Goal: Transaction & Acquisition: Purchase product/service

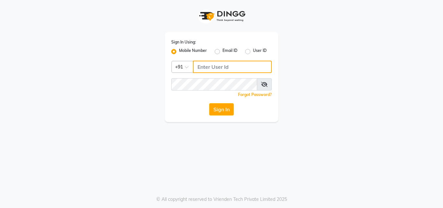
type input "9810390117"
click at [264, 84] on icon at bounding box center [264, 84] width 6 height 5
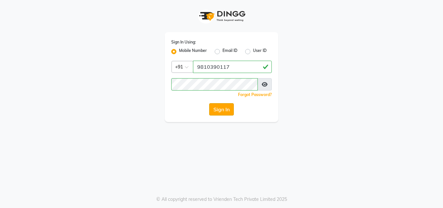
click at [222, 112] on button "Sign In" at bounding box center [221, 109] width 25 height 12
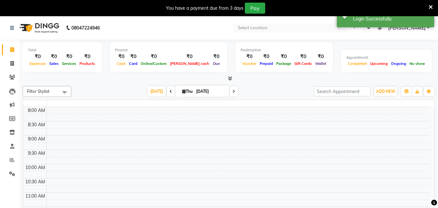
select select "en"
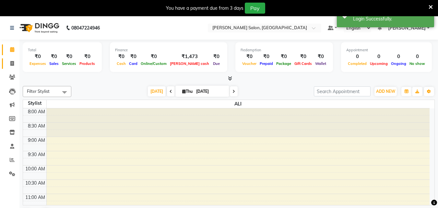
click at [12, 62] on icon at bounding box center [12, 63] width 4 height 5
select select "service"
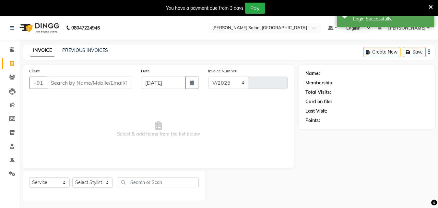
select select "8959"
type input "0017"
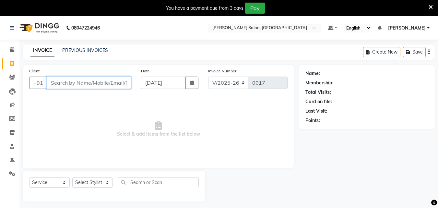
click at [70, 82] on input "Client" at bounding box center [89, 83] width 85 height 12
type input "9811200282"
click at [113, 80] on span "Add Client" at bounding box center [115, 82] width 26 height 6
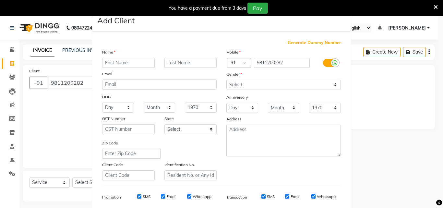
click at [132, 63] on input "text" at bounding box center [128, 63] width 53 height 10
type input "DEEPA"
click at [197, 60] on input "text" at bounding box center [190, 63] width 53 height 10
type input "."
click at [138, 60] on input "DEEPA" at bounding box center [128, 63] width 53 height 10
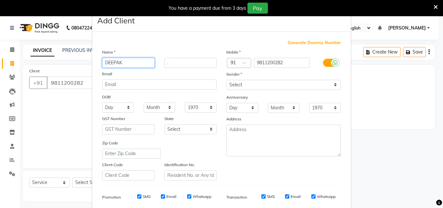
type input "DEEPAK"
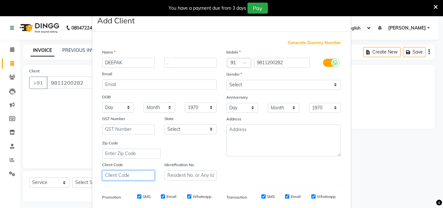
click at [138, 175] on input "text" at bounding box center [128, 175] width 53 height 10
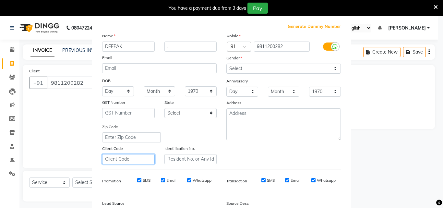
scroll to position [7, 0]
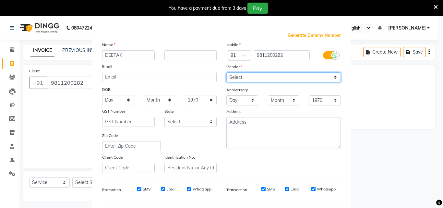
click at [272, 76] on select "Select [DEMOGRAPHIC_DATA] [DEMOGRAPHIC_DATA] Other Prefer Not To Say" at bounding box center [283, 77] width 114 height 10
select select "[DEMOGRAPHIC_DATA]"
click at [226, 72] on select "Select [DEMOGRAPHIC_DATA] [DEMOGRAPHIC_DATA] Other Prefer Not To Say" at bounding box center [283, 77] width 114 height 10
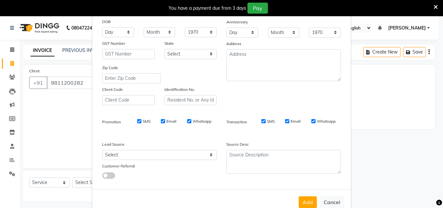
scroll to position [84, 0]
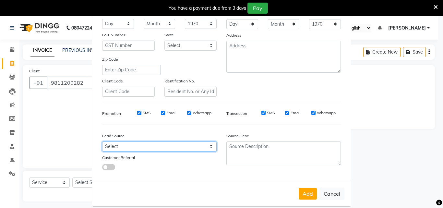
click at [182, 145] on select "Select Walk-in Referral Internet Friend Word of Mouth Advertisement Facebook Ju…" at bounding box center [159, 146] width 114 height 10
select select "57159"
click at [102, 141] on select "Select Walk-in Referral Internet Friend Word of Mouth Advertisement Facebook Ju…" at bounding box center [159, 146] width 114 height 10
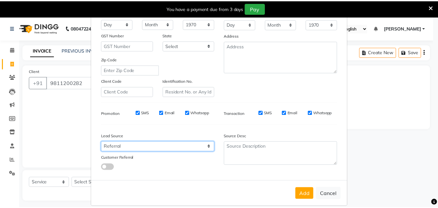
scroll to position [91, 0]
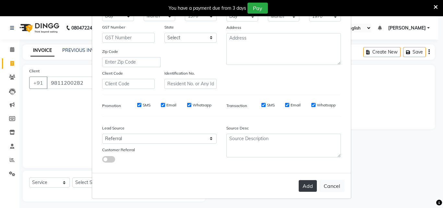
click at [306, 183] on button "Add" at bounding box center [308, 186] width 18 height 12
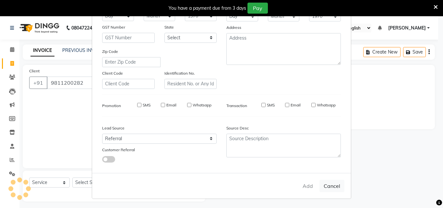
select select
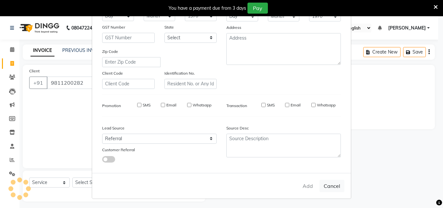
select select
checkbox input "false"
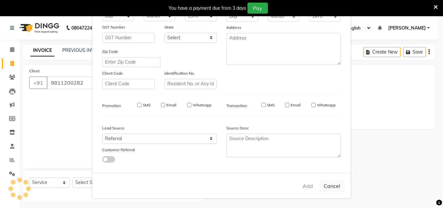
checkbox input "false"
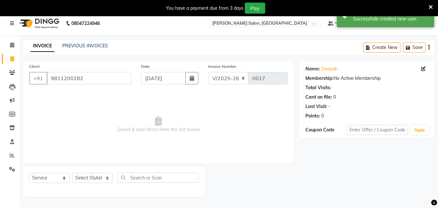
scroll to position [0, 0]
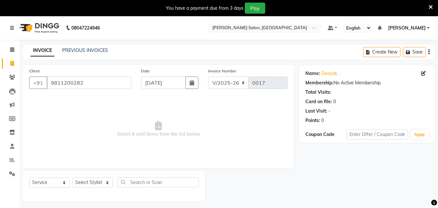
click at [428, 54] on button "button" at bounding box center [428, 51] width 1 height 15
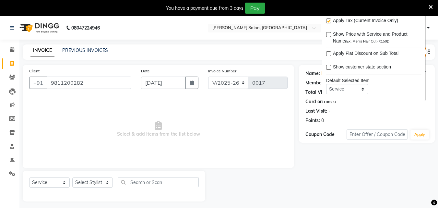
click at [398, 108] on div "Last Visit: -" at bounding box center [367, 111] width 123 height 7
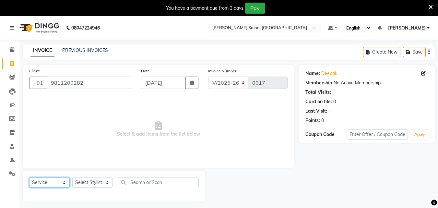
click at [50, 185] on select "Select Service Product Membership Package Voucher Prepaid Gift Card" at bounding box center [49, 182] width 41 height 10
click at [111, 151] on span "Select & add items from the list below" at bounding box center [158, 129] width 259 height 65
click at [98, 181] on select "Select Stylist [PERSON_NAME] [PERSON_NAME] KISHAN neha [PERSON_NAME] [PERSON_NA…" at bounding box center [92, 182] width 41 height 10
select select "90636"
click at [72, 177] on select "Select Stylist [PERSON_NAME] [PERSON_NAME] KISHAN neha [PERSON_NAME] [PERSON_NA…" at bounding box center [92, 182] width 41 height 10
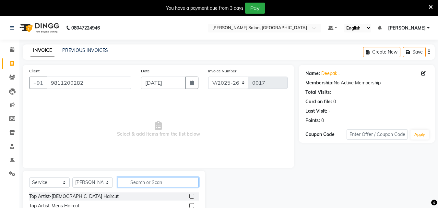
click at [172, 181] on input "text" at bounding box center [158, 182] width 81 height 10
click at [135, 196] on div "Top Artist-[DEMOGRAPHIC_DATA] Haircut" at bounding box center [114, 196] width 170 height 8
click at [173, 182] on input "text" at bounding box center [158, 182] width 81 height 10
type input "GLO"
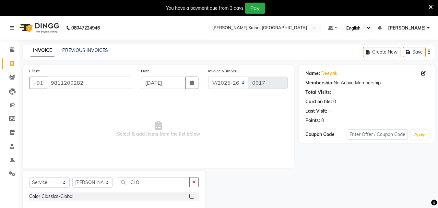
click at [178, 195] on div "Color Classics-Global" at bounding box center [114, 196] width 170 height 8
click at [192, 196] on label at bounding box center [191, 196] width 5 height 5
click at [192, 196] on input "checkbox" at bounding box center [191, 196] width 4 height 4
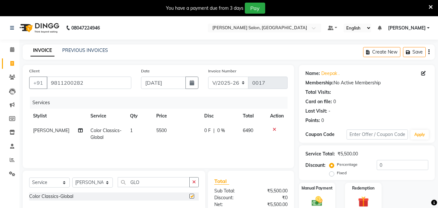
checkbox input "false"
click at [156, 130] on span "5500" at bounding box center [161, 130] width 10 height 6
select select "90636"
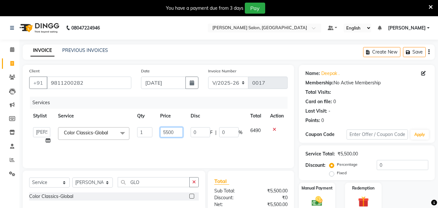
click at [172, 131] on input "5500" at bounding box center [171, 132] width 22 height 10
type input "6000"
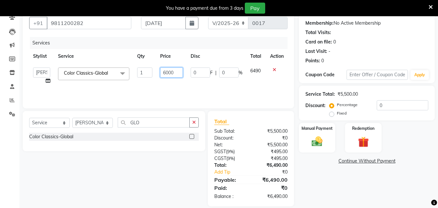
scroll to position [59, 0]
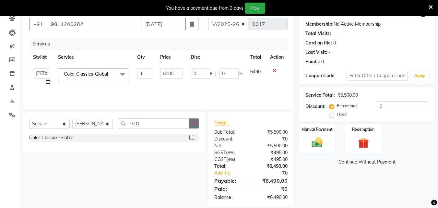
click at [193, 123] on icon "button" at bounding box center [194, 123] width 4 height 5
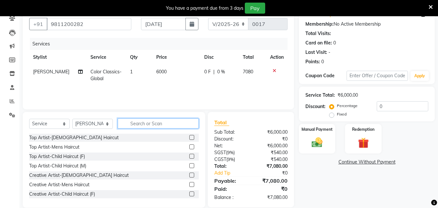
click at [175, 121] on input "text" at bounding box center [158, 123] width 81 height 10
type input "HAIR"
click at [166, 136] on div "Top Artist-[DEMOGRAPHIC_DATA] Haircut" at bounding box center [114, 138] width 170 height 8
click at [165, 138] on div "Top Artist-[DEMOGRAPHIC_DATA] Haircut" at bounding box center [114, 138] width 170 height 8
click at [170, 136] on div "Top Artist-[DEMOGRAPHIC_DATA] Haircut" at bounding box center [114, 138] width 170 height 8
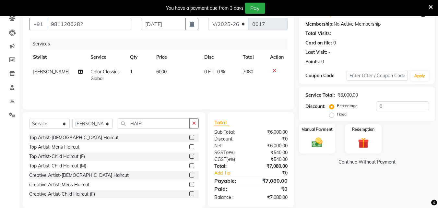
click at [189, 135] on label at bounding box center [191, 137] width 5 height 5
click at [189, 136] on input "checkbox" at bounding box center [191, 138] width 4 height 4
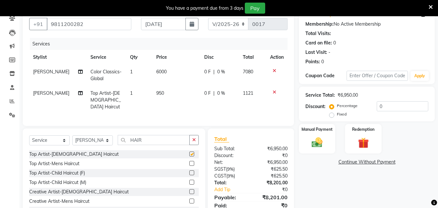
checkbox input "false"
click at [99, 138] on select "Select Stylist [PERSON_NAME] [PERSON_NAME] KISHAN neha [PERSON_NAME] [PERSON_NA…" at bounding box center [92, 140] width 41 height 10
click at [72, 135] on select "Select Stylist [PERSON_NAME] [PERSON_NAME] KISHAN neha [PERSON_NAME] [PERSON_NA…" at bounding box center [92, 140] width 41 height 10
click at [130, 91] on span "1" at bounding box center [131, 93] width 3 height 6
select select "90636"
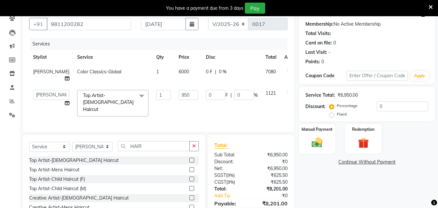
click at [152, 85] on td "1" at bounding box center [163, 75] width 22 height 21
select select "90636"
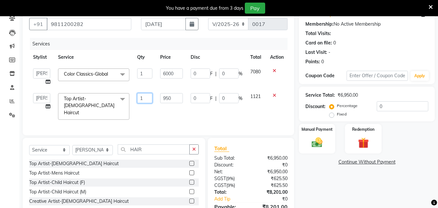
click at [144, 95] on input "1" at bounding box center [145, 98] width 16 height 10
type input "2"
click at [334, 181] on div "Name: [PERSON_NAME] . Membership: No Active Membership Total Visits: Card on fi…" at bounding box center [369, 119] width 141 height 227
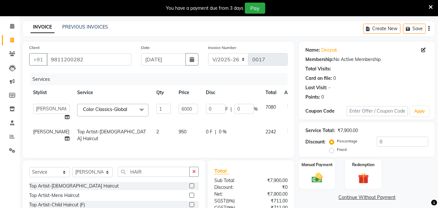
scroll to position [22, 0]
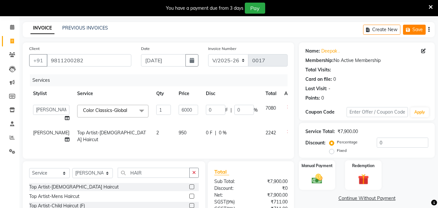
click at [414, 32] on button "Save" at bounding box center [414, 30] width 23 height 10
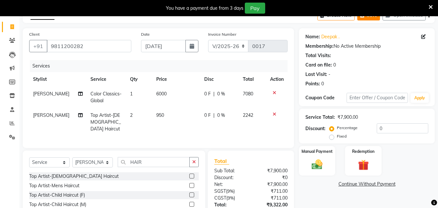
scroll to position [35, 0]
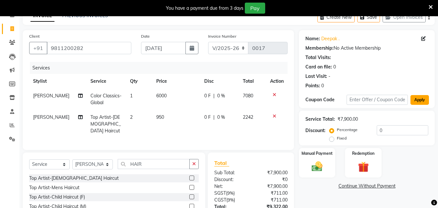
click at [412, 101] on button "Apply" at bounding box center [420, 100] width 18 height 10
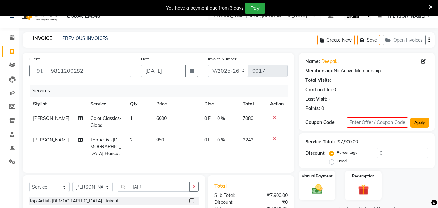
scroll to position [6, 0]
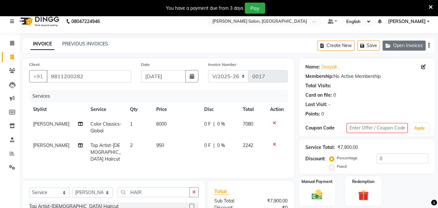
click at [422, 46] on button "Open Invoices" at bounding box center [404, 46] width 43 height 10
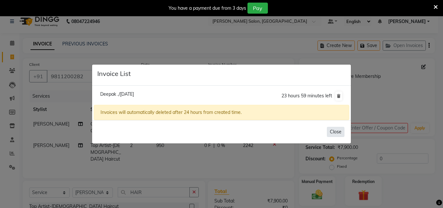
click at [331, 131] on button "Close" at bounding box center [336, 132] width 18 height 10
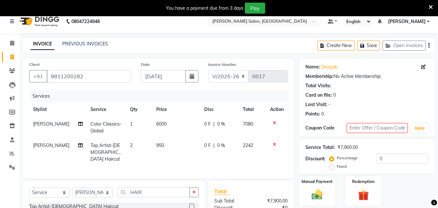
click at [366, 74] on div "Membership: No Active Membership" at bounding box center [367, 76] width 123 height 7
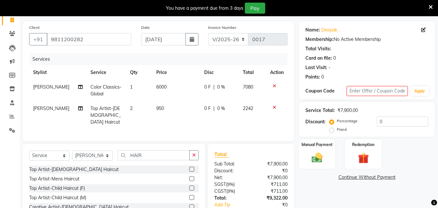
scroll to position [0, 0]
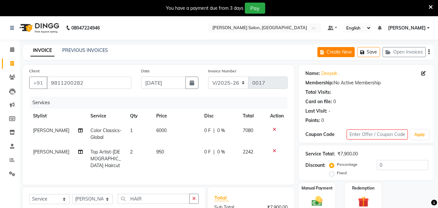
click at [338, 54] on button "Create New" at bounding box center [336, 52] width 37 height 10
select select "service"
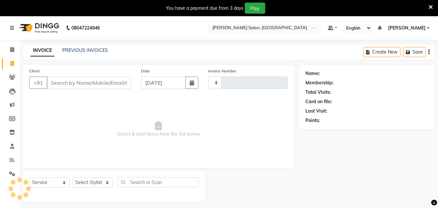
scroll to position [16, 0]
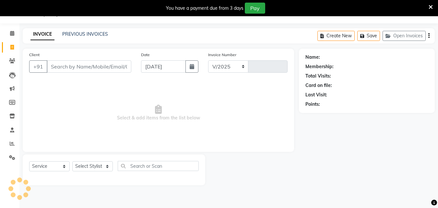
select select "8959"
type input "0017"
click at [371, 35] on button "Save" at bounding box center [368, 36] width 23 height 10
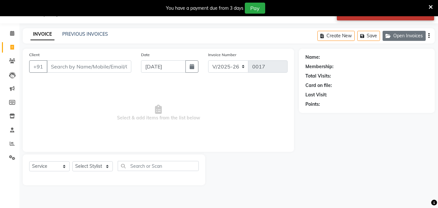
click at [413, 38] on button "Open Invoices" at bounding box center [404, 36] width 43 height 10
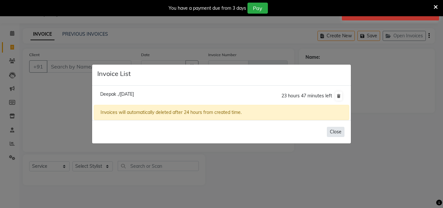
click at [330, 131] on button "Close" at bounding box center [336, 132] width 18 height 10
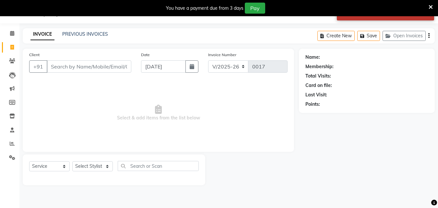
click at [12, 47] on icon at bounding box center [12, 47] width 4 height 5
select select "8959"
select select "service"
click at [13, 30] on span at bounding box center [11, 33] width 11 height 7
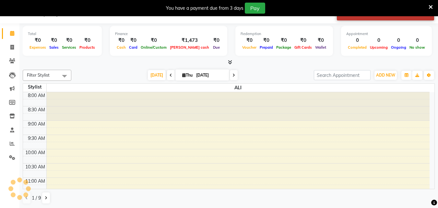
scroll to position [172, 0]
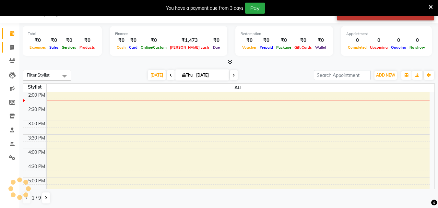
click at [12, 47] on icon at bounding box center [12, 47] width 4 height 5
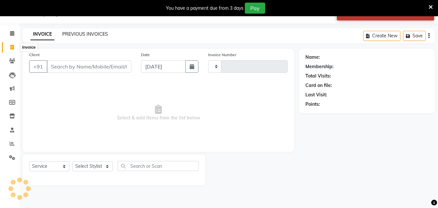
click at [103, 33] on link "PREVIOUS INVOICES" at bounding box center [85, 34] width 46 height 6
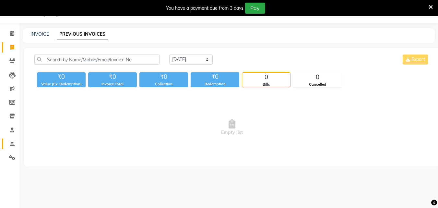
click at [12, 143] on icon at bounding box center [12, 143] width 5 height 5
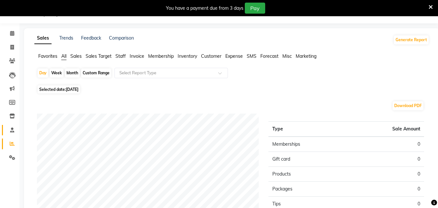
click at [9, 129] on span at bounding box center [11, 129] width 11 height 7
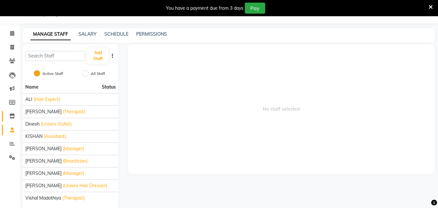
click at [12, 116] on icon at bounding box center [12, 116] width 6 height 5
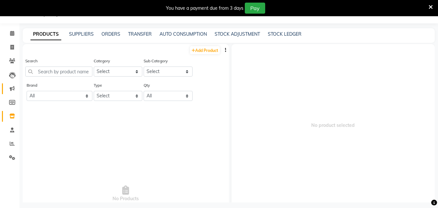
click at [14, 86] on icon at bounding box center [12, 88] width 5 height 5
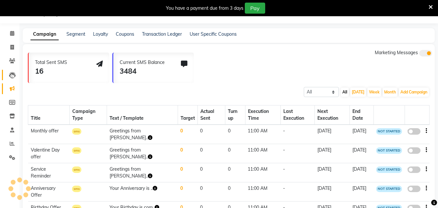
click at [10, 74] on icon at bounding box center [12, 75] width 6 height 6
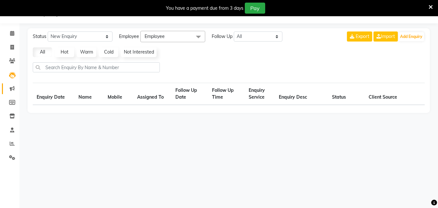
click at [12, 90] on icon at bounding box center [12, 88] width 5 height 5
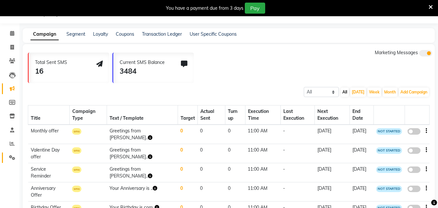
click at [8, 158] on span at bounding box center [11, 157] width 11 height 7
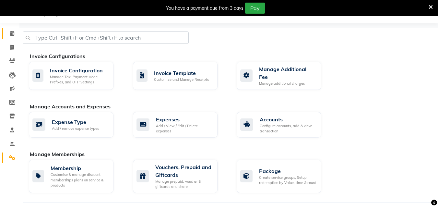
click at [12, 33] on icon at bounding box center [12, 33] width 4 height 5
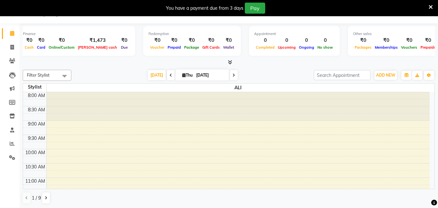
scroll to position [0, 99]
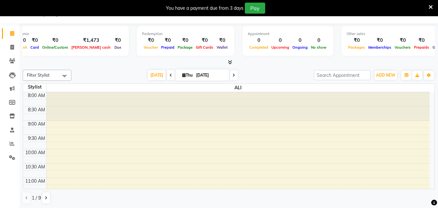
click at [429, 7] on icon at bounding box center [431, 7] width 4 height 6
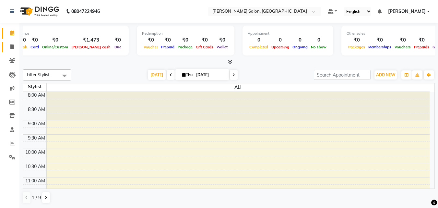
click at [11, 45] on icon at bounding box center [12, 46] width 4 height 5
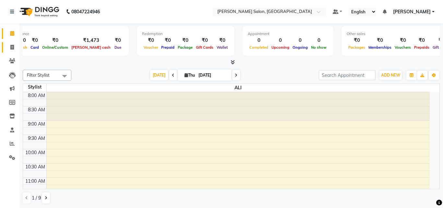
select select "service"
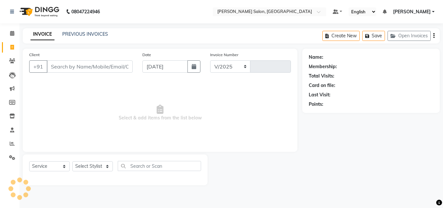
select select "8959"
type input "0017"
click at [109, 68] on input "Client" at bounding box center [90, 66] width 86 height 12
click at [413, 37] on button "Open Invoices" at bounding box center [409, 36] width 43 height 10
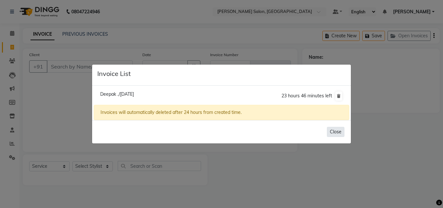
click at [336, 130] on button "Close" at bounding box center [336, 132] width 18 height 10
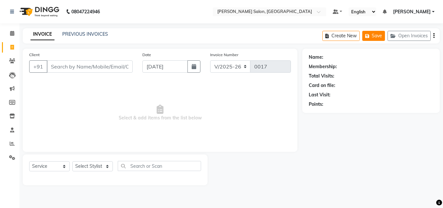
click at [372, 39] on button "Save" at bounding box center [373, 36] width 23 height 10
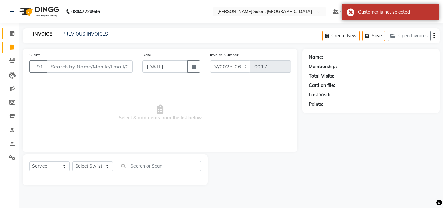
click at [7, 30] on span at bounding box center [11, 33] width 11 height 7
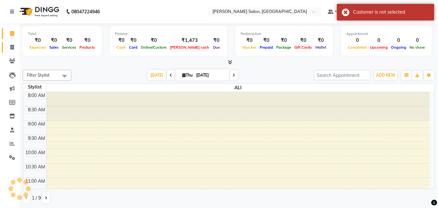
click at [7, 44] on span at bounding box center [11, 47] width 11 height 7
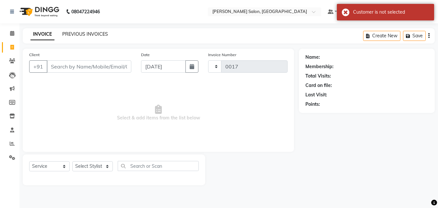
click at [75, 33] on link "PREVIOUS INVOICES" at bounding box center [85, 34] width 46 height 6
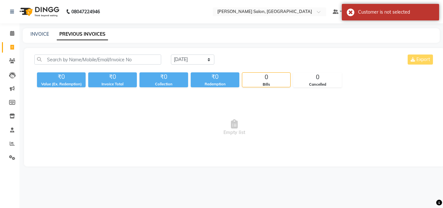
click at [14, 45] on icon at bounding box center [12, 47] width 4 height 5
select select "service"
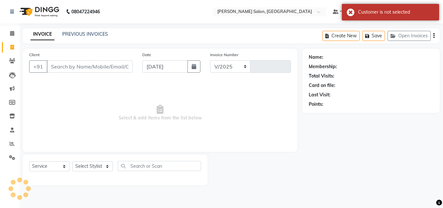
select select "8959"
type input "0017"
click at [97, 65] on input "Client" at bounding box center [90, 66] width 86 height 12
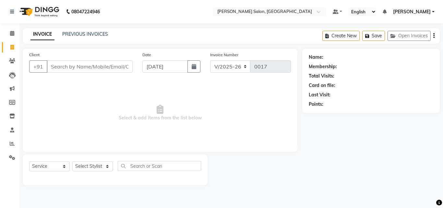
click at [434, 42] on button "button" at bounding box center [433, 35] width 1 height 15
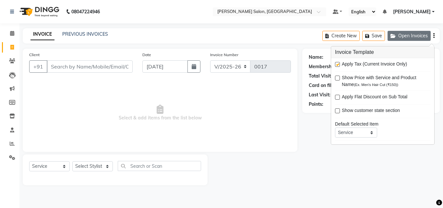
click at [428, 37] on button "Open Invoices" at bounding box center [409, 36] width 43 height 10
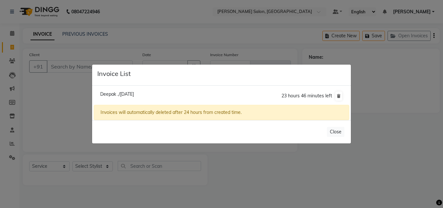
click at [124, 95] on span "Deepak ./[DATE]" at bounding box center [117, 94] width 34 height 6
type input "9811200282"
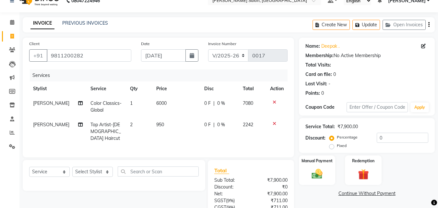
scroll to position [14, 0]
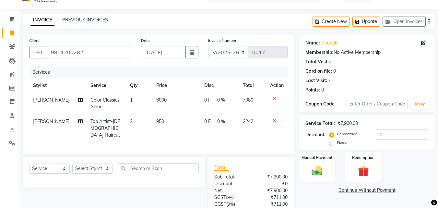
click at [283, 185] on div "₹0" at bounding box center [272, 183] width 42 height 7
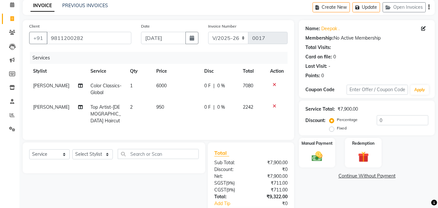
scroll to position [0, 0]
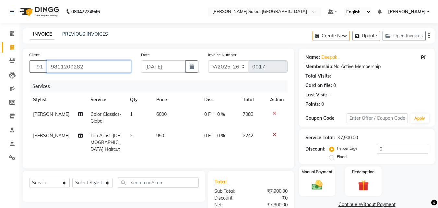
click at [97, 64] on input "9811200282" at bounding box center [89, 66] width 85 height 12
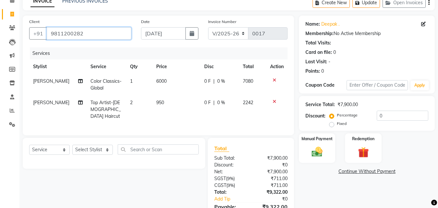
scroll to position [33, 0]
click at [317, 150] on img at bounding box center [317, 152] width 18 height 13
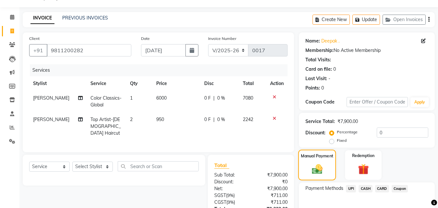
scroll to position [0, 0]
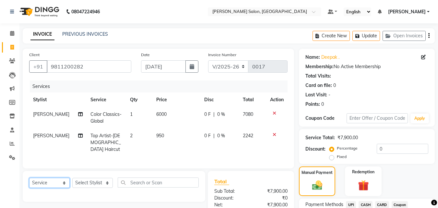
click at [50, 182] on select "Select Service Product Membership Package Voucher Prepaid Gift Card" at bounding box center [49, 183] width 41 height 10
select select "membership"
click at [29, 178] on select "Select Service Product Membership Package Voucher Prepaid Gift Card" at bounding box center [49, 183] width 41 height 10
click at [94, 178] on select "Select Stylist [PERSON_NAME] [PERSON_NAME] KISHAN neha [PERSON_NAME] [PERSON_NA…" at bounding box center [92, 183] width 41 height 10
click at [102, 178] on select "Select Stylist [PERSON_NAME] [PERSON_NAME] KISHAN neha [PERSON_NAME] [PERSON_NA…" at bounding box center [92, 183] width 41 height 10
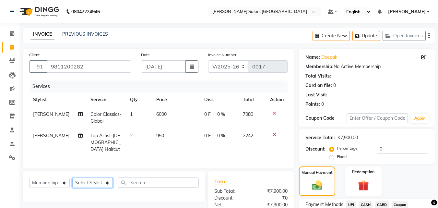
click at [103, 181] on select "Select Stylist [PERSON_NAME] [PERSON_NAME] KISHAN neha [PERSON_NAME] [PERSON_NA…" at bounding box center [92, 183] width 41 height 10
select select "90636"
click at [72, 178] on select "Select Stylist [PERSON_NAME] [PERSON_NAME] KISHAN neha [PERSON_NAME] [PERSON_NA…" at bounding box center [92, 183] width 41 height 10
click at [159, 180] on input "text" at bounding box center [158, 182] width 81 height 10
type input "3"
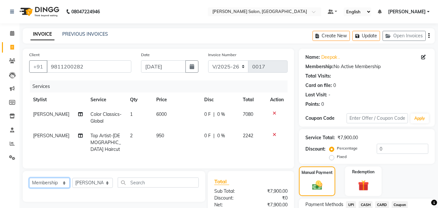
click at [49, 178] on select "Select Service Product Membership Package Voucher Prepaid Gift Card" at bounding box center [49, 183] width 41 height 10
click at [161, 180] on input "text" at bounding box center [158, 182] width 81 height 10
click at [173, 179] on input "text" at bounding box center [158, 182] width 81 height 10
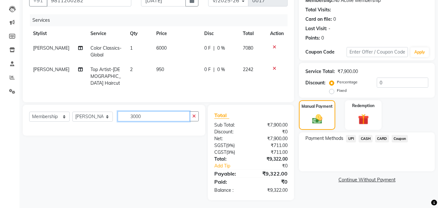
scroll to position [65, 0]
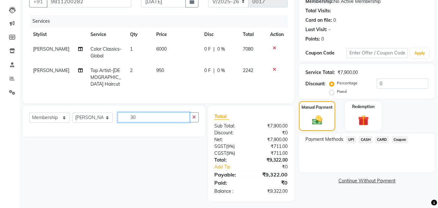
type input "3"
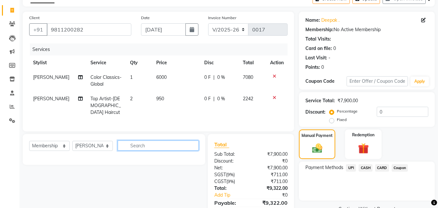
scroll to position [0, 0]
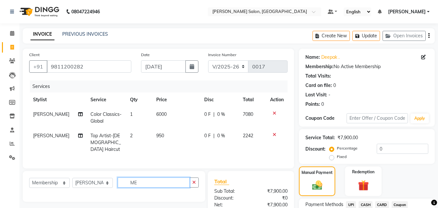
type input "M"
click at [14, 47] on icon at bounding box center [12, 47] width 4 height 5
click at [429, 36] on icon "button" at bounding box center [428, 36] width 1 height 0
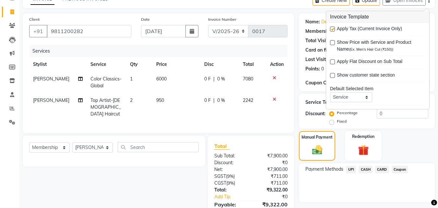
scroll to position [35, 0]
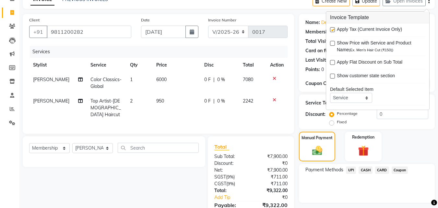
click at [398, 149] on div "Manual Payment Redemption" at bounding box center [367, 147] width 146 height 30
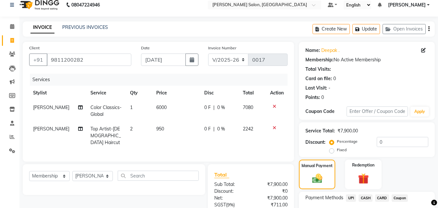
scroll to position [1, 0]
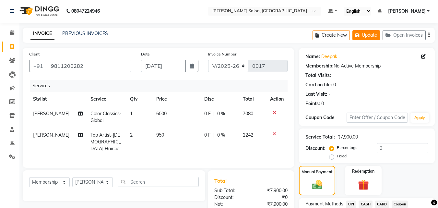
click at [367, 34] on button "Update" at bounding box center [367, 35] width 28 height 10
click at [428, 38] on button "button" at bounding box center [428, 35] width 1 height 15
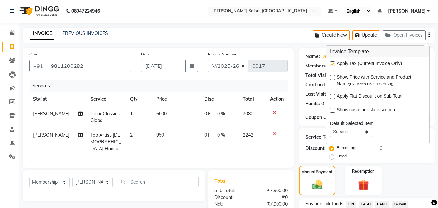
click at [401, 170] on div "Manual Payment Redemption" at bounding box center [367, 181] width 146 height 30
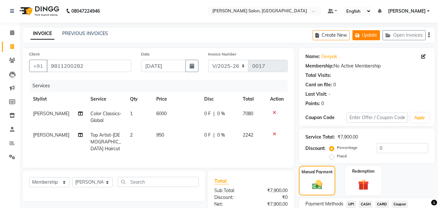
click at [368, 36] on button "Update" at bounding box center [367, 35] width 28 height 10
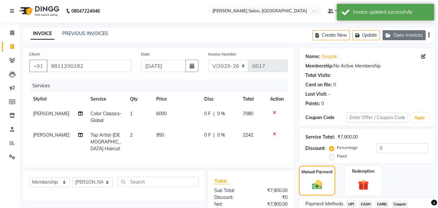
click at [405, 36] on button "Open Invoices" at bounding box center [404, 35] width 43 height 10
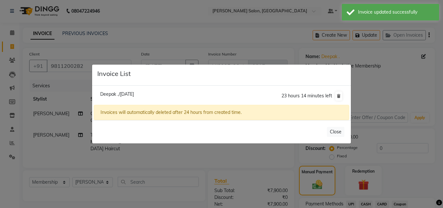
click at [199, 111] on div "Invoices will automatically deleted after 24 hours from created time." at bounding box center [222, 112] width 256 height 15
click at [332, 127] on button "Close" at bounding box center [336, 132] width 18 height 10
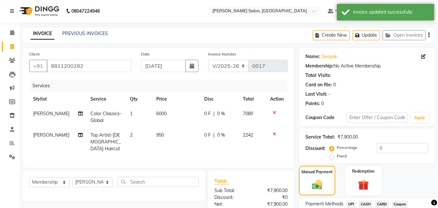
click at [12, 46] on icon at bounding box center [12, 46] width 4 height 5
select select "service"
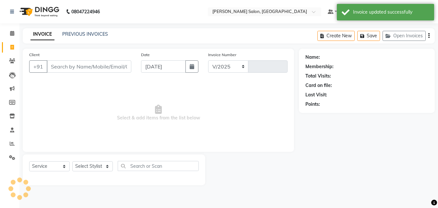
select select "8959"
type input "0017"
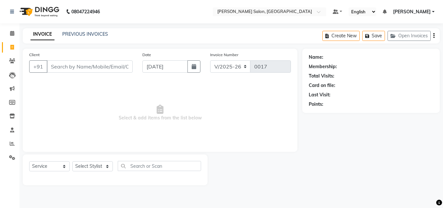
click at [116, 66] on input "Client" at bounding box center [90, 66] width 86 height 12
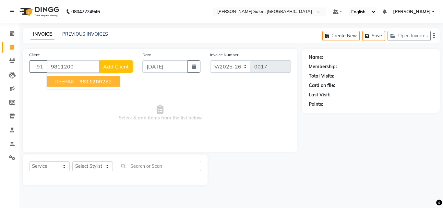
click at [109, 80] on ngb-highlight "9811200 282" at bounding box center [95, 81] width 34 height 6
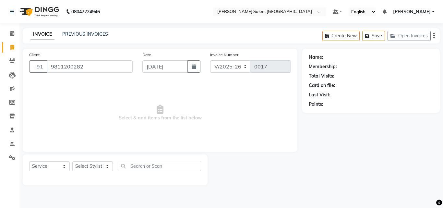
type input "9811200282"
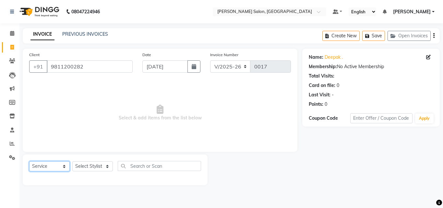
click at [50, 166] on select "Select Service Product Membership Package Voucher Prepaid Gift Card" at bounding box center [49, 166] width 41 height 10
select select "P"
click at [29, 161] on select "Select Service Product Membership Package Voucher Prepaid Gift Card" at bounding box center [49, 166] width 41 height 10
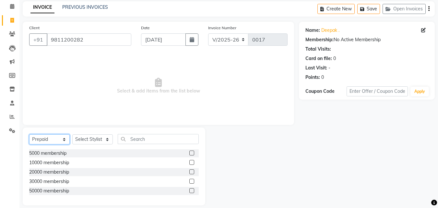
scroll to position [34, 0]
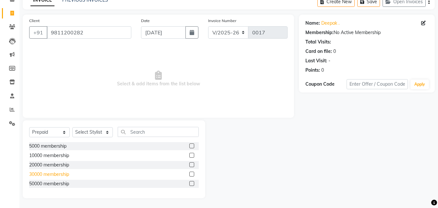
click at [67, 174] on div "30000 membership" at bounding box center [49, 174] width 40 height 7
click at [192, 175] on label at bounding box center [191, 174] width 5 height 5
click at [192, 175] on input "checkbox" at bounding box center [191, 174] width 4 height 4
click at [189, 176] on label at bounding box center [191, 174] width 5 height 5
click at [189, 176] on input "checkbox" at bounding box center [191, 174] width 4 height 4
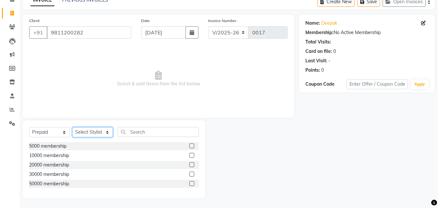
click at [100, 135] on select "Select Stylist [PERSON_NAME] [PERSON_NAME] KISHAN neha [PERSON_NAME] [PERSON_NA…" at bounding box center [92, 132] width 41 height 10
click at [192, 174] on label at bounding box center [191, 174] width 5 height 5
click at [192, 174] on input "checkbox" at bounding box center [191, 174] width 4 height 4
click at [100, 130] on select "Select Stylist [PERSON_NAME] [PERSON_NAME] KISHAN neha [PERSON_NAME] [PERSON_NA…" at bounding box center [92, 132] width 41 height 10
click at [192, 174] on label at bounding box center [191, 174] width 5 height 5
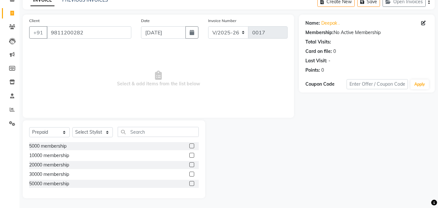
click at [192, 174] on input "checkbox" at bounding box center [191, 174] width 4 height 4
checkbox input "false"
click at [194, 167] on label at bounding box center [191, 164] width 5 height 5
click at [194, 167] on input "checkbox" at bounding box center [191, 165] width 4 height 4
checkbox input "false"
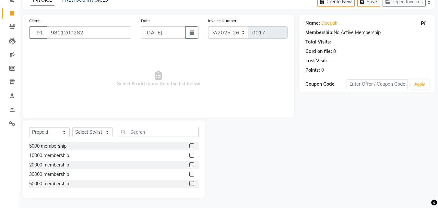
click at [190, 176] on label at bounding box center [191, 174] width 5 height 5
click at [190, 176] on input "checkbox" at bounding box center [191, 174] width 4 height 4
checkbox input "false"
click at [225, 155] on div at bounding box center [252, 159] width 94 height 78
click at [228, 155] on div at bounding box center [252, 159] width 94 height 78
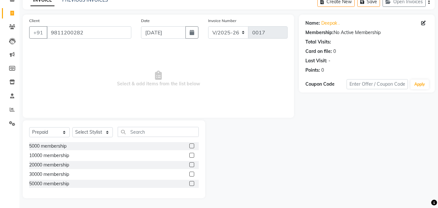
click at [225, 156] on div at bounding box center [252, 159] width 94 height 78
click at [117, 146] on div "5000 membership" at bounding box center [114, 146] width 170 height 8
click at [191, 147] on label at bounding box center [191, 145] width 5 height 5
click at [191, 147] on input "checkbox" at bounding box center [191, 146] width 4 height 4
checkbox input "false"
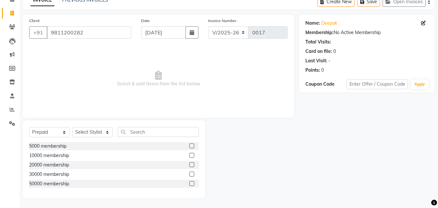
click at [191, 172] on label at bounding box center [191, 174] width 5 height 5
click at [191, 172] on input "checkbox" at bounding box center [191, 174] width 4 height 4
click at [100, 133] on select "Select Stylist [PERSON_NAME] [PERSON_NAME] KISHAN neha [PERSON_NAME] [PERSON_NA…" at bounding box center [92, 132] width 41 height 10
click at [163, 132] on input "text" at bounding box center [158, 132] width 81 height 10
click at [232, 139] on div at bounding box center [252, 159] width 94 height 78
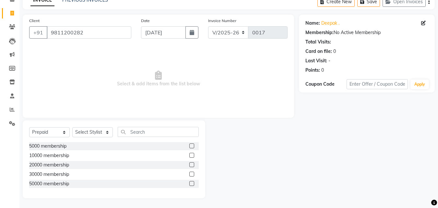
click at [231, 145] on div at bounding box center [252, 159] width 94 height 78
click at [234, 147] on div at bounding box center [252, 159] width 94 height 78
click at [192, 174] on label at bounding box center [191, 174] width 5 height 5
click at [192, 174] on input "checkbox" at bounding box center [191, 174] width 4 height 4
checkbox input "false"
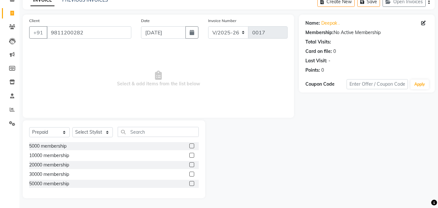
click at [191, 84] on span "Select & add items from the list below" at bounding box center [158, 78] width 259 height 65
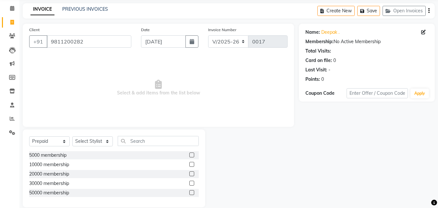
scroll to position [25, 0]
click at [109, 41] on input "9811200282" at bounding box center [89, 42] width 85 height 12
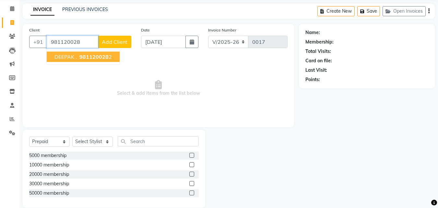
click at [109, 56] on ngb-highlight "981120028 2" at bounding box center [95, 57] width 34 height 6
type input "9811200282"
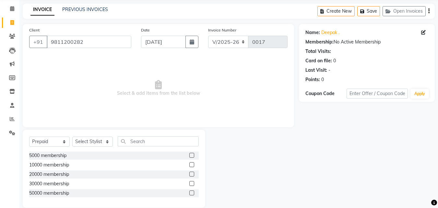
click at [192, 184] on label at bounding box center [191, 183] width 5 height 5
click at [192, 184] on input "checkbox" at bounding box center [191, 184] width 4 height 4
click at [413, 12] on button "Open Invoices" at bounding box center [404, 11] width 43 height 10
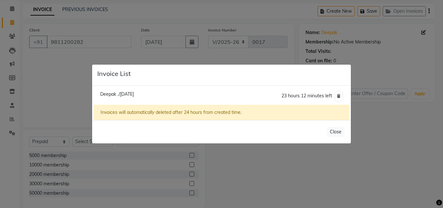
click at [265, 111] on div "Invoices will automatically deleted after 24 hours from created time." at bounding box center [222, 112] width 256 height 15
click at [335, 129] on button "Close" at bounding box center [336, 132] width 18 height 10
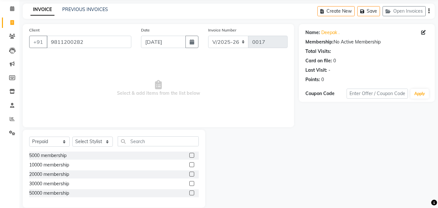
click at [338, 128] on div "Name: [PERSON_NAME] . Membership: No Active Membership Total Visits: Card on fi…" at bounding box center [369, 116] width 141 height 184
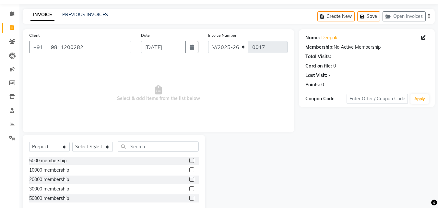
scroll to position [34, 0]
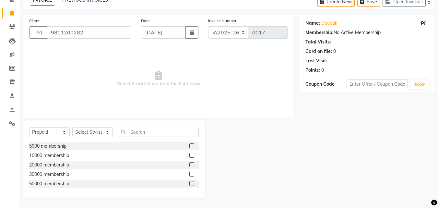
click at [192, 174] on label at bounding box center [191, 174] width 5 height 5
click at [192, 174] on input "checkbox" at bounding box center [191, 174] width 4 height 4
click at [192, 172] on label at bounding box center [191, 174] width 5 height 5
click at [192, 172] on input "checkbox" at bounding box center [191, 174] width 4 height 4
click at [194, 174] on label at bounding box center [191, 174] width 5 height 5
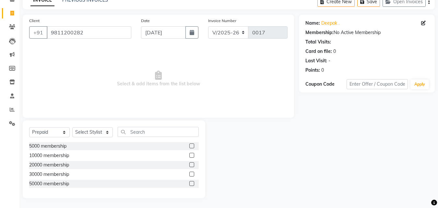
click at [194, 174] on input "checkbox" at bounding box center [191, 174] width 4 height 4
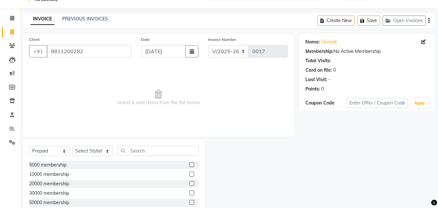
scroll to position [0, 0]
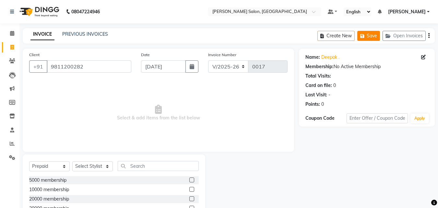
click at [364, 36] on icon "button" at bounding box center [363, 36] width 6 height 5
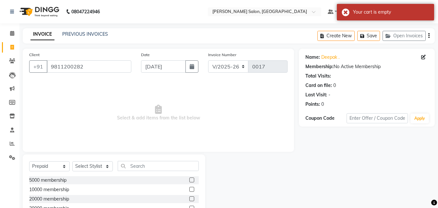
click at [429, 39] on button "button" at bounding box center [428, 35] width 1 height 15
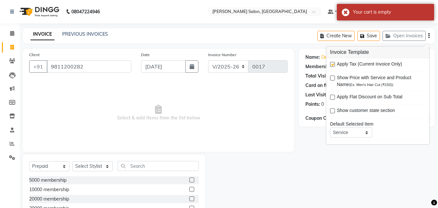
click at [331, 165] on div "Name: [PERSON_NAME] . Membership: No Active Membership Total Visits: Card on fi…" at bounding box center [369, 141] width 141 height 184
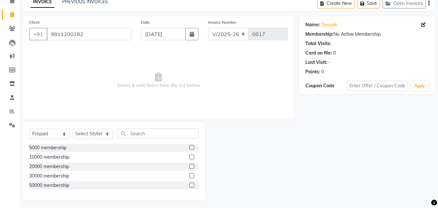
scroll to position [34, 0]
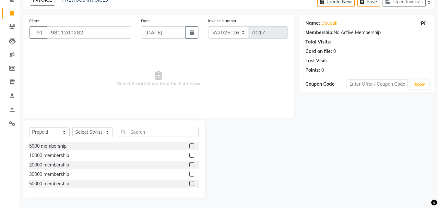
click at [192, 174] on label at bounding box center [191, 174] width 5 height 5
click at [192, 174] on input "checkbox" at bounding box center [191, 174] width 4 height 4
click at [192, 174] on label at bounding box center [191, 174] width 5 height 5
click at [192, 174] on input "checkbox" at bounding box center [191, 174] width 4 height 4
checkbox input "false"
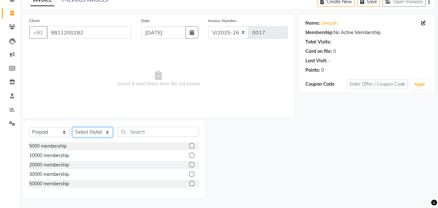
click at [104, 128] on select "Select Stylist [PERSON_NAME] [PERSON_NAME] KISHAN neha [PERSON_NAME] [PERSON_NA…" at bounding box center [92, 132] width 41 height 10
click at [108, 132] on select "Select Stylist [PERSON_NAME] [PERSON_NAME] KISHAN neha [PERSON_NAME] [PERSON_NA…" at bounding box center [92, 132] width 41 height 10
select select "90636"
click at [72, 127] on select "Select Stylist [PERSON_NAME] [PERSON_NAME] KISHAN neha [PERSON_NAME] [PERSON_NA…" at bounding box center [92, 132] width 41 height 10
click at [192, 176] on label at bounding box center [191, 174] width 5 height 5
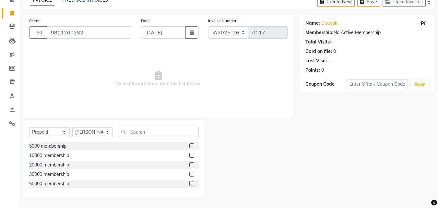
click at [192, 176] on input "checkbox" at bounding box center [191, 174] width 4 height 4
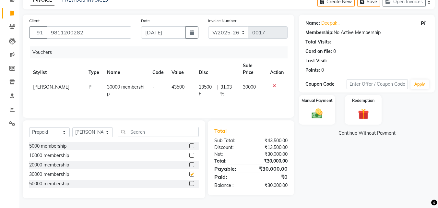
checkbox input "false"
click at [314, 121] on div "Manual Payment" at bounding box center [317, 109] width 38 height 31
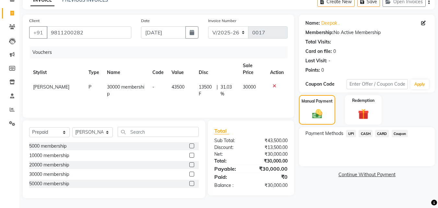
click at [354, 133] on span "UPI" at bounding box center [351, 133] width 10 height 7
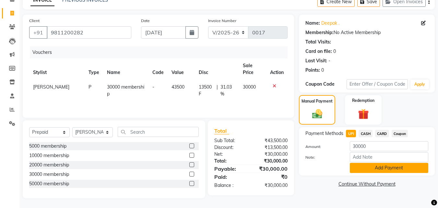
click at [372, 165] on button "Add Payment" at bounding box center [389, 168] width 78 height 10
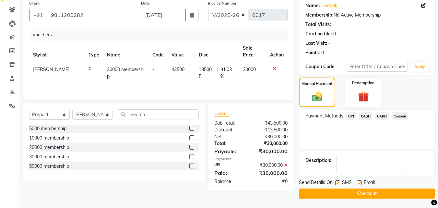
scroll to position [52, 0]
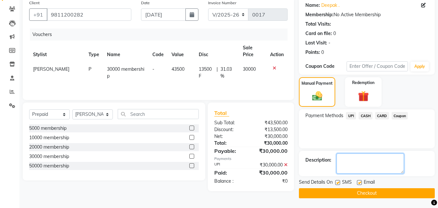
click at [369, 163] on textarea at bounding box center [370, 163] width 67 height 20
click at [260, 208] on main "INVOICE PREVIOUS INVOICES Create New Save Open Invoices Client [PHONE_NUMBER] D…" at bounding box center [228, 92] width 419 height 232
click at [384, 163] on textarea at bounding box center [370, 163] width 67 height 20
type textarea "O"
click at [378, 195] on button "Checkout" at bounding box center [367, 193] width 136 height 10
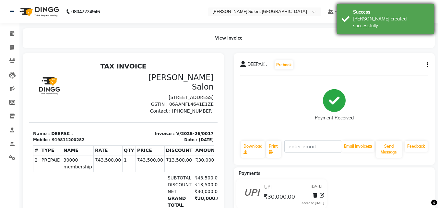
click at [379, 9] on div "Success" at bounding box center [391, 12] width 76 height 7
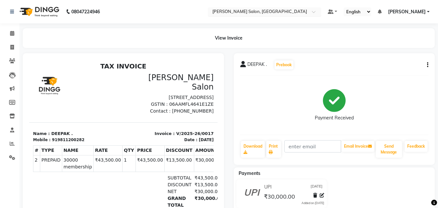
click at [237, 9] on input "text" at bounding box center [258, 12] width 94 height 6
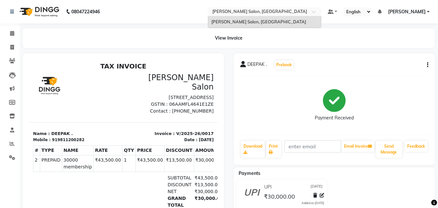
click at [237, 23] on span "[PERSON_NAME] Salon, [GEOGRAPHIC_DATA]" at bounding box center [258, 21] width 95 height 5
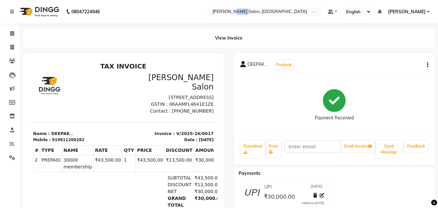
click at [237, 23] on nav "08047224946 Select Location × [PERSON_NAME] Salon, [GEOGRAPHIC_DATA] Default Pa…" at bounding box center [219, 11] width 438 height 23
copy span "[PERSON_NAME] Salon, [GEOGRAPHIC_DATA]"
click at [12, 45] on icon at bounding box center [12, 47] width 4 height 5
select select "service"
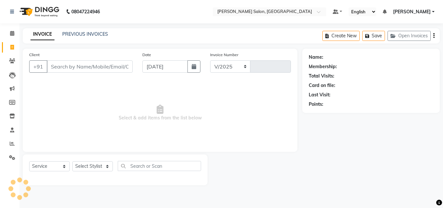
select select "8959"
type input "0018"
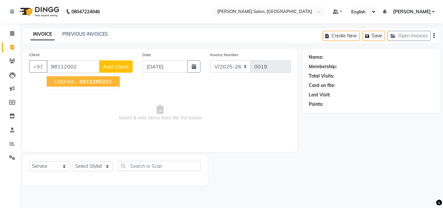
click at [101, 80] on span "98112002" at bounding box center [92, 81] width 26 height 6
type input "9811200282"
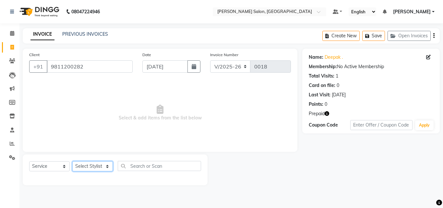
click at [83, 165] on select "Select Stylist [PERSON_NAME] [PERSON_NAME] KISHAN neha [PERSON_NAME] [PERSON_NA…" at bounding box center [92, 166] width 41 height 10
select select "90636"
click at [72, 161] on select "Select Stylist [PERSON_NAME] [PERSON_NAME] KISHAN neha [PERSON_NAME] [PERSON_NA…" at bounding box center [92, 166] width 41 height 10
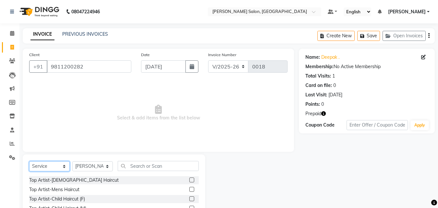
click at [49, 167] on select "Select Service Product Membership Package Voucher Prepaid Gift Card" at bounding box center [49, 166] width 41 height 10
click at [116, 182] on div "Top Artist-[DEMOGRAPHIC_DATA] Haircut" at bounding box center [114, 180] width 170 height 8
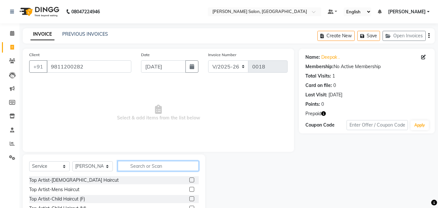
click at [163, 163] on input "text" at bounding box center [158, 166] width 81 height 10
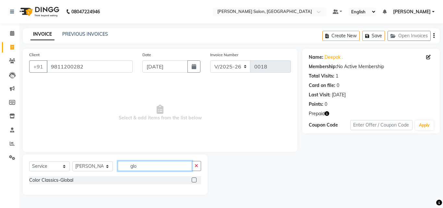
type input "glo"
click at [192, 179] on label at bounding box center [194, 179] width 5 height 5
click at [192, 179] on input "checkbox" at bounding box center [194, 180] width 4 height 4
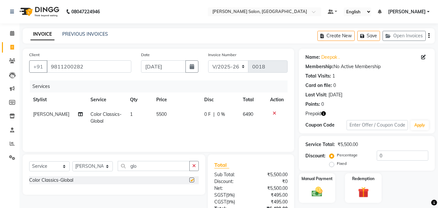
checkbox input "false"
click at [156, 115] on span "5500" at bounding box center [161, 114] width 10 height 6
select select "90636"
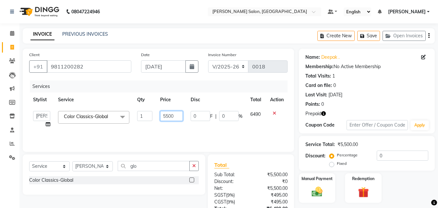
click at [176, 115] on input "5500" at bounding box center [171, 116] width 22 height 10
type input "5"
type input "6000"
click at [51, 165] on select "Select Service Product Membership Package Voucher Prepaid Gift Card" at bounding box center [49, 166] width 41 height 10
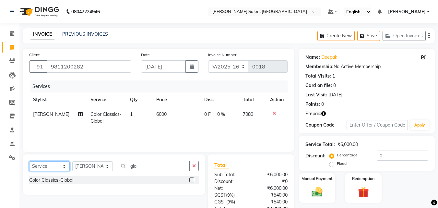
click at [29, 161] on select "Select Service Product Membership Package Voucher Prepaid Gift Card" at bounding box center [49, 166] width 41 height 10
click at [97, 163] on select "Select Stylist [PERSON_NAME] [PERSON_NAME] KISHAN neha [PERSON_NAME] [PERSON_NA…" at bounding box center [92, 166] width 41 height 10
click at [72, 161] on select "Select Stylist [PERSON_NAME] [PERSON_NAME] KISHAN neha [PERSON_NAME] [PERSON_NA…" at bounding box center [92, 166] width 41 height 10
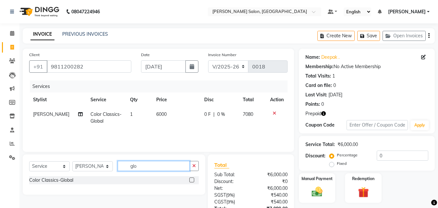
click at [161, 163] on input "glo" at bounding box center [154, 166] width 72 height 10
type input "g"
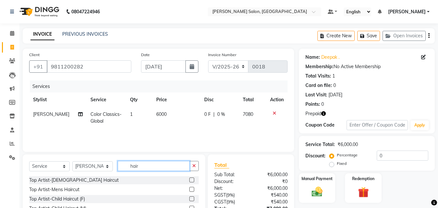
type input "hair"
click at [124, 176] on div "Top Artist-[DEMOGRAPHIC_DATA] Haircut" at bounding box center [114, 180] width 170 height 8
click at [189, 180] on label at bounding box center [191, 179] width 5 height 5
click at [189, 180] on input "checkbox" at bounding box center [191, 180] width 4 height 4
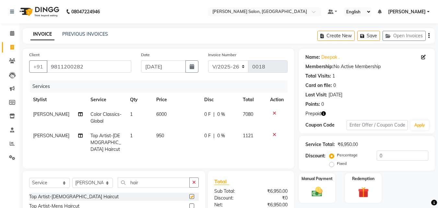
checkbox input "false"
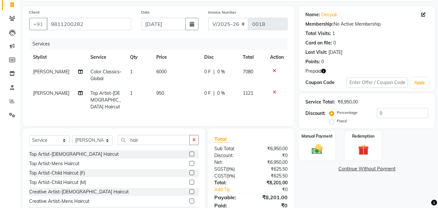
scroll to position [44, 0]
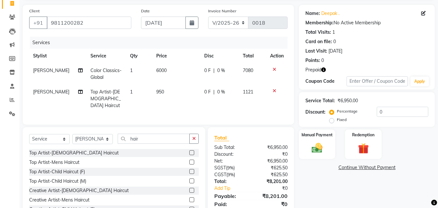
click at [156, 91] on span "950" at bounding box center [160, 92] width 8 height 6
select select "90636"
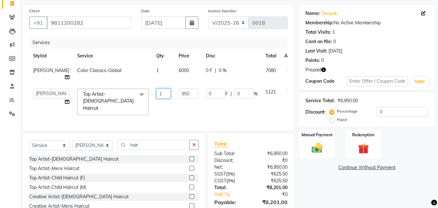
click at [156, 92] on input "1" at bounding box center [163, 94] width 15 height 10
type input "3"
type input "2"
click at [331, 190] on div "Name: [PERSON_NAME] . Membership: No Active Membership Total Visits: 1 Card on …" at bounding box center [369, 117] width 141 height 224
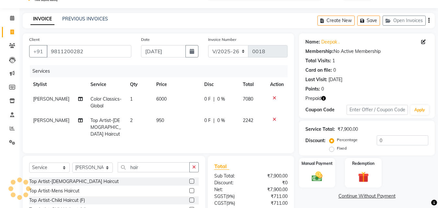
scroll to position [2, 0]
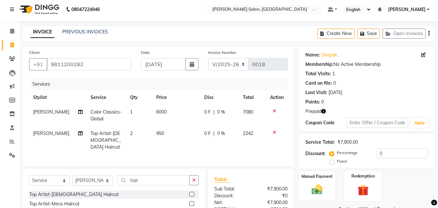
click at [360, 178] on label "Redemption" at bounding box center [363, 176] width 23 height 6
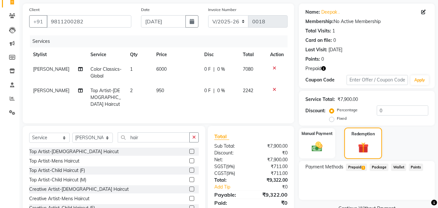
scroll to position [66, 0]
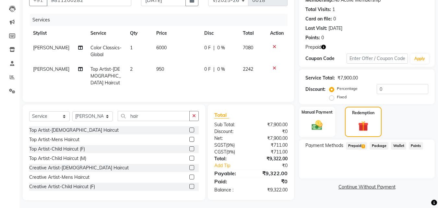
click at [355, 147] on span "Prepaid 1" at bounding box center [356, 145] width 21 height 7
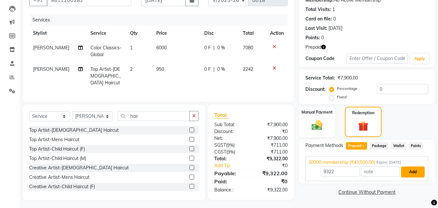
click at [411, 170] on button "Add" at bounding box center [413, 171] width 24 height 11
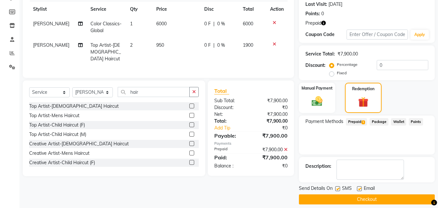
scroll to position [97, 0]
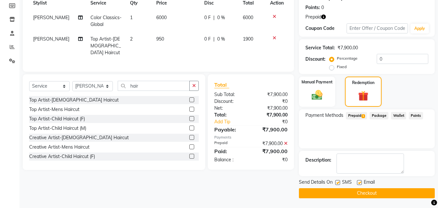
click at [369, 193] on button "Checkout" at bounding box center [367, 193] width 136 height 10
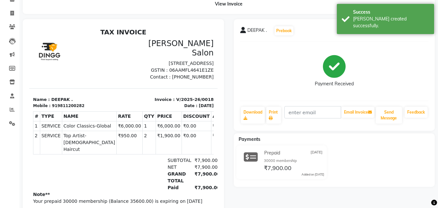
scroll to position [38, 0]
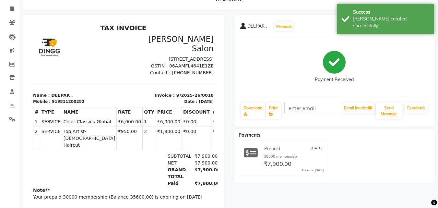
click at [246, 150] on icon at bounding box center [251, 153] width 14 height 12
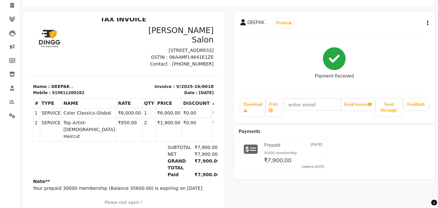
scroll to position [0, 0]
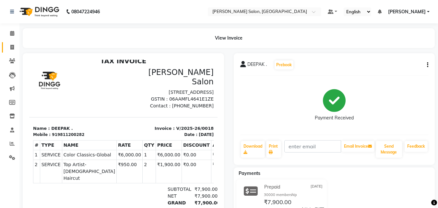
click at [13, 48] on icon at bounding box center [12, 47] width 4 height 5
select select "service"
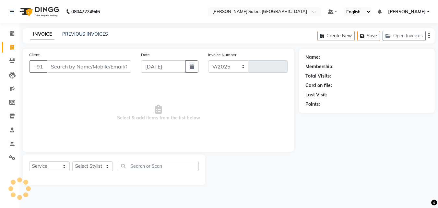
select select "8959"
type input "0019"
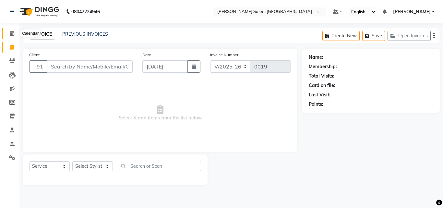
click at [13, 33] on icon at bounding box center [12, 33] width 4 height 5
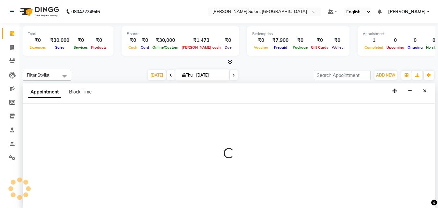
scroll to position [0, 0]
select select "90629"
select select "tentative"
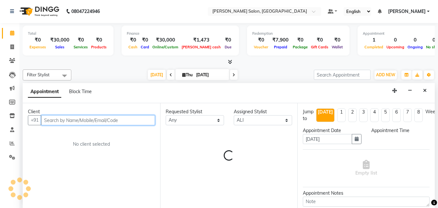
select select "555"
